Goal: Task Accomplishment & Management: Manage account settings

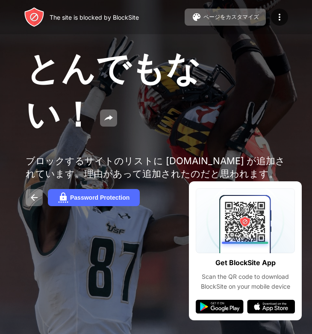
click at [38, 22] on img at bounding box center [34, 17] width 21 height 21
click at [67, 16] on div "The site is blocked by BlockSite" at bounding box center [94, 17] width 89 height 7
click at [277, 13] on img at bounding box center [280, 17] width 10 height 10
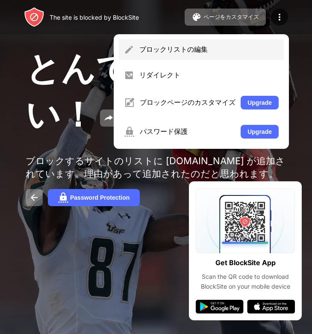
click at [202, 49] on div "ブロックリストの編集" at bounding box center [208, 49] width 139 height 9
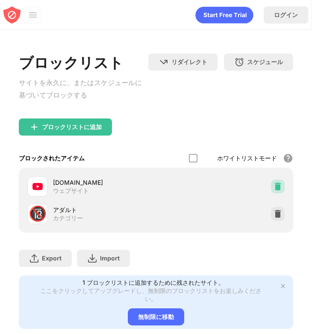
click at [279, 191] on img at bounding box center [278, 186] width 9 height 9
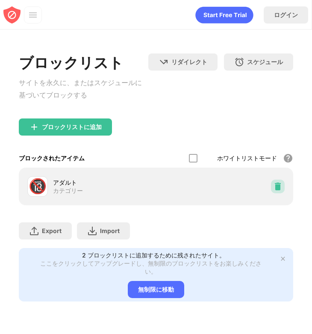
click at [279, 191] on img at bounding box center [278, 186] width 9 height 9
